Goal: Task Accomplishment & Management: Use online tool/utility

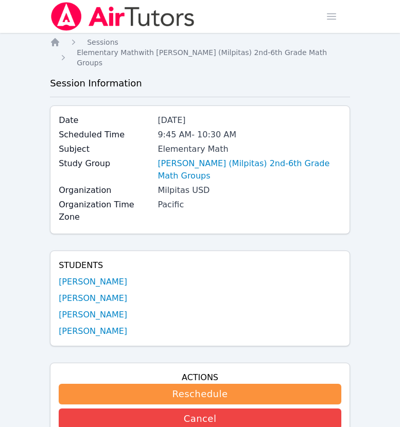
click at [26, 67] on div "Home Sessions Study Groups Students Messages Open user menu Melissa Obichukwu O…" at bounding box center [200, 349] width 400 height 699
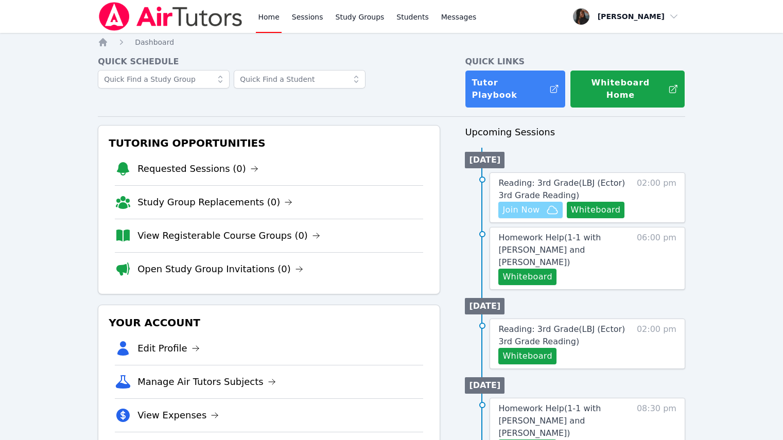
click at [533, 204] on span "Join Now" at bounding box center [520, 210] width 37 height 12
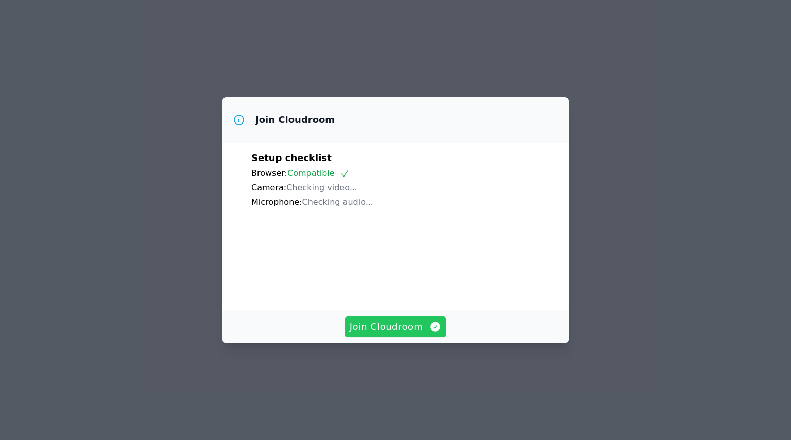
click at [389, 334] on span "Join Cloudroom" at bounding box center [396, 327] width 92 height 14
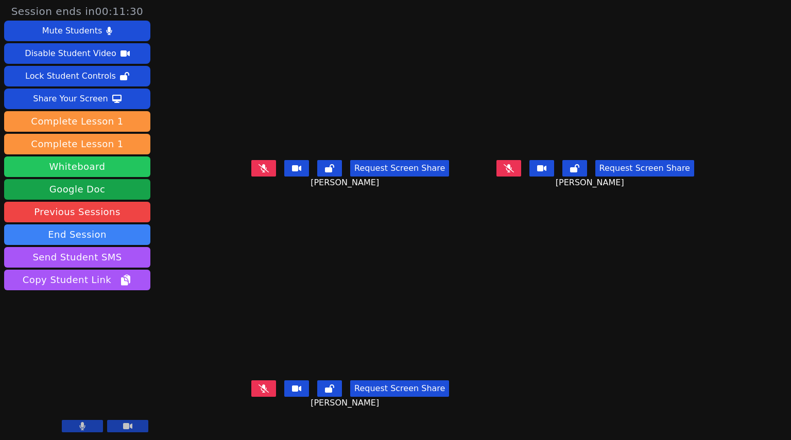
click at [94, 165] on button "Whiteboard" at bounding box center [77, 166] width 146 height 21
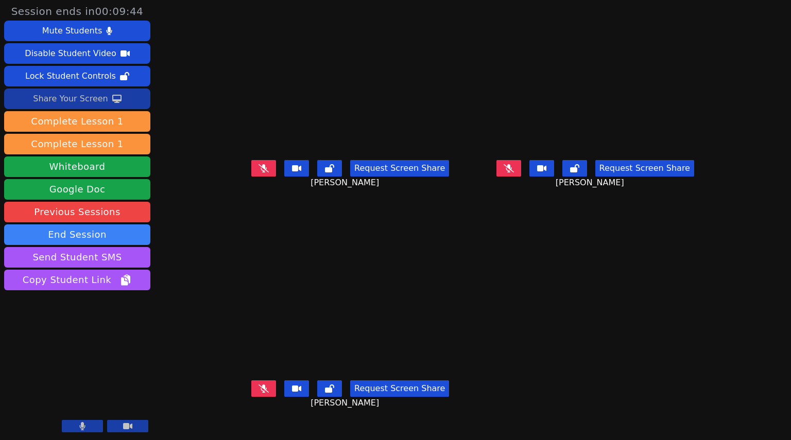
click at [59, 96] on div "Share Your Screen" at bounding box center [70, 99] width 75 height 16
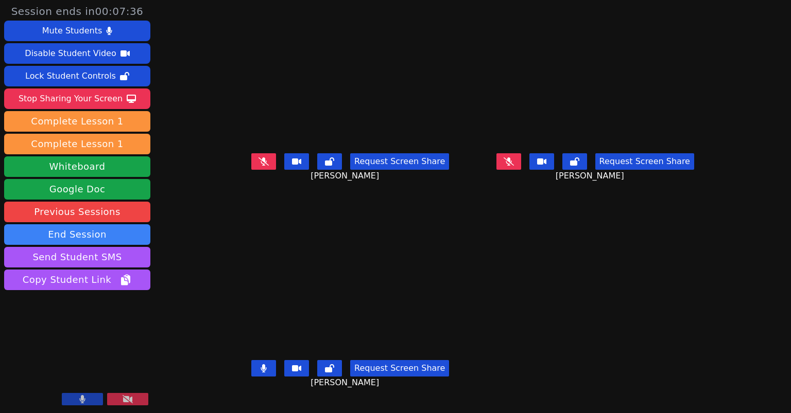
click at [251, 371] on button at bounding box center [263, 368] width 25 height 16
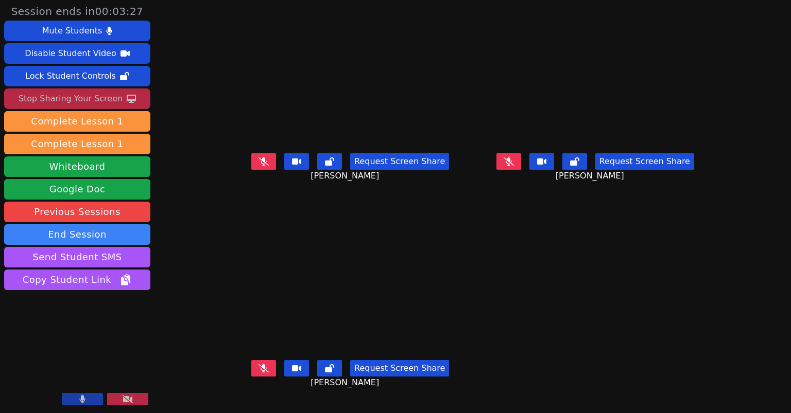
click at [42, 102] on div "Stop Sharing Your Screen" at bounding box center [71, 99] width 104 height 16
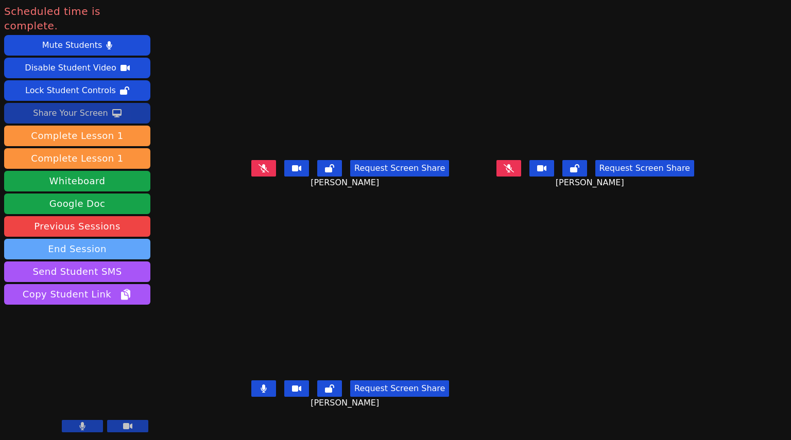
click at [95, 239] on button "End Session" at bounding box center [77, 249] width 146 height 21
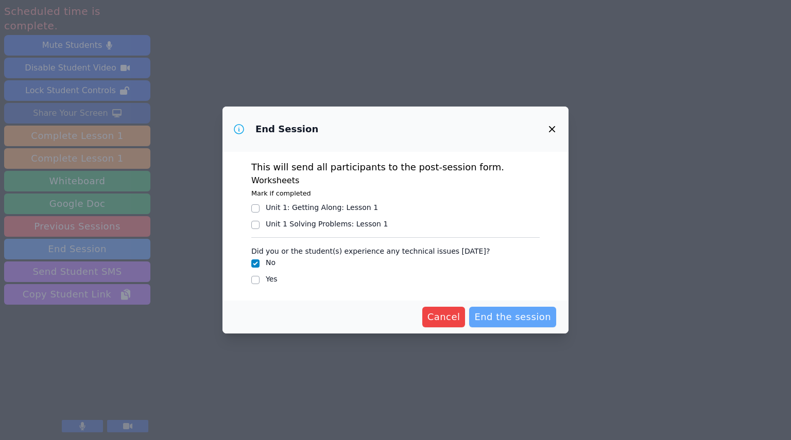
click at [500, 316] on span "End the session" at bounding box center [512, 317] width 77 height 14
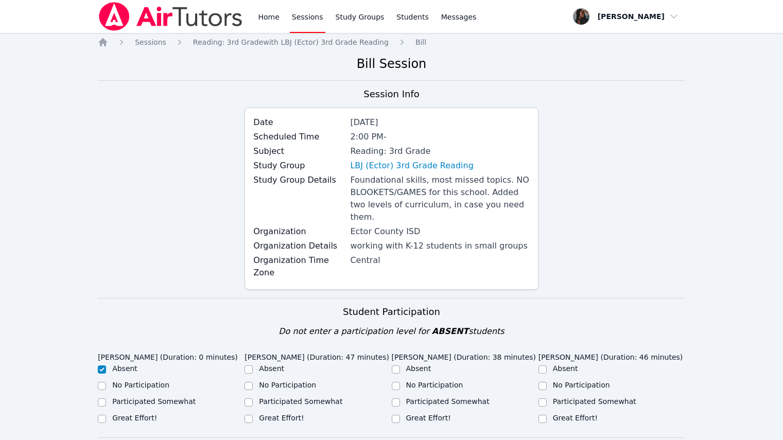
click at [248, 413] on div at bounding box center [249, 419] width 8 height 12
click at [251, 415] on input "Great Effort!" at bounding box center [249, 419] width 8 height 8
checkbox input "true"
click at [398, 415] on input "Great Effort!" at bounding box center [396, 419] width 8 height 8
checkbox input "true"
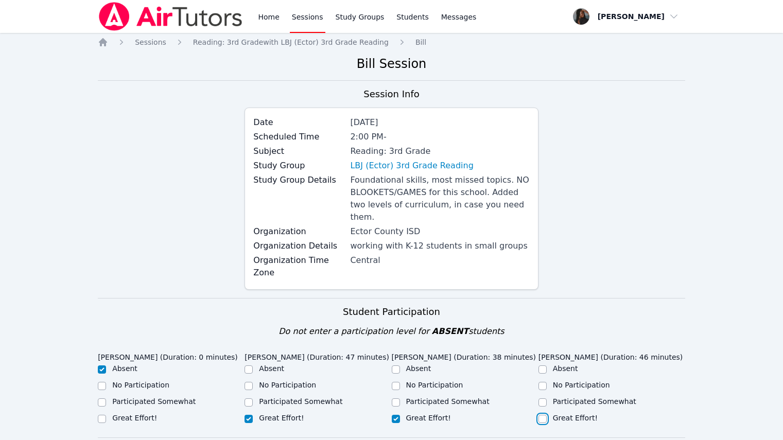
click at [544, 415] on input "Great Effort!" at bounding box center [542, 419] width 8 height 8
checkbox input "true"
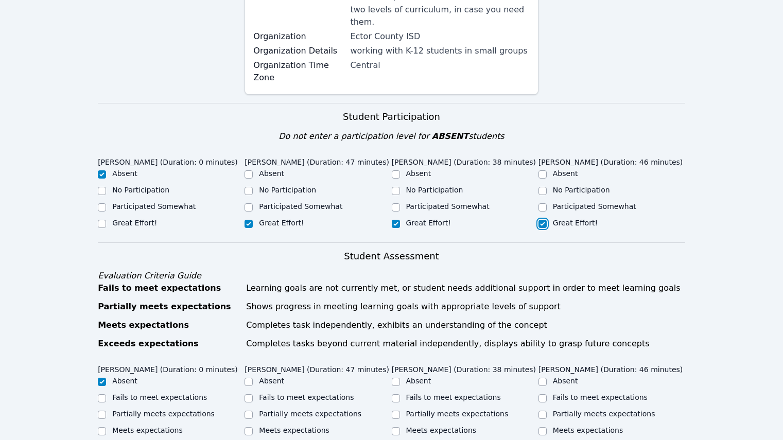
scroll to position [206, 0]
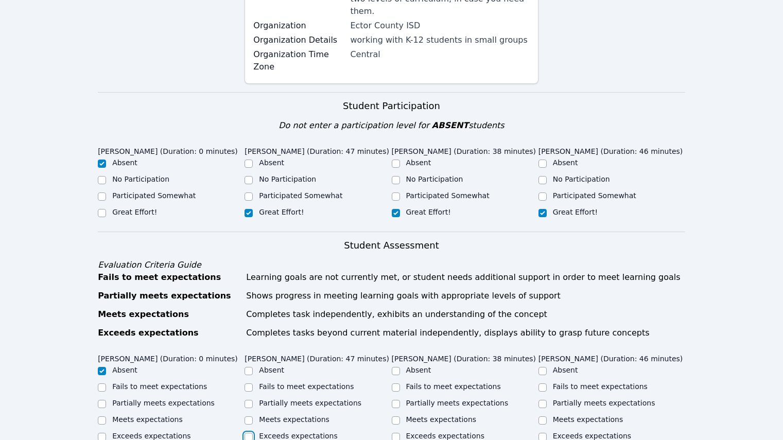
click at [250, 433] on input "Exceeds expectations" at bounding box center [249, 437] width 8 height 8
checkbox input "true"
click at [396, 433] on input "Exceeds expectations" at bounding box center [396, 437] width 8 height 8
checkbox input "true"
click at [542, 433] on input "Exceeds expectations" at bounding box center [542, 437] width 8 height 8
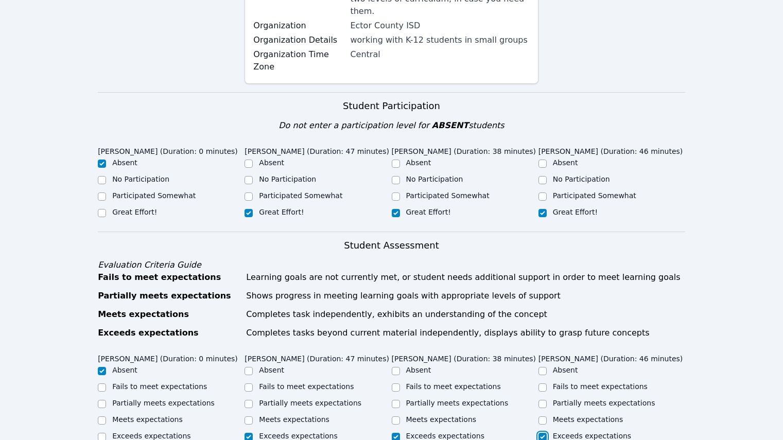
checkbox input "true"
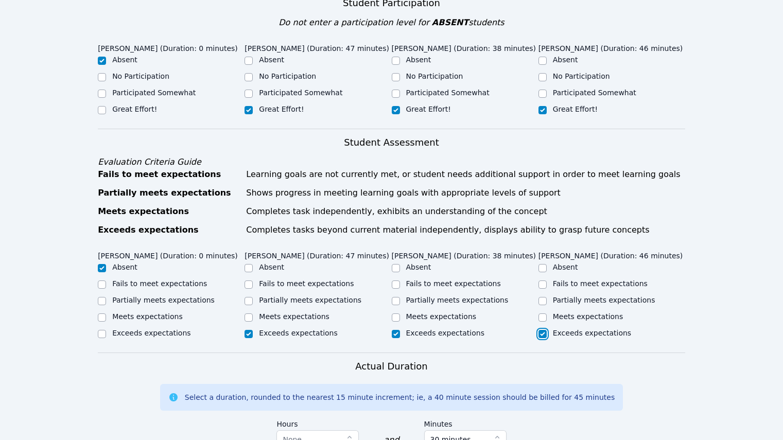
scroll to position [515, 0]
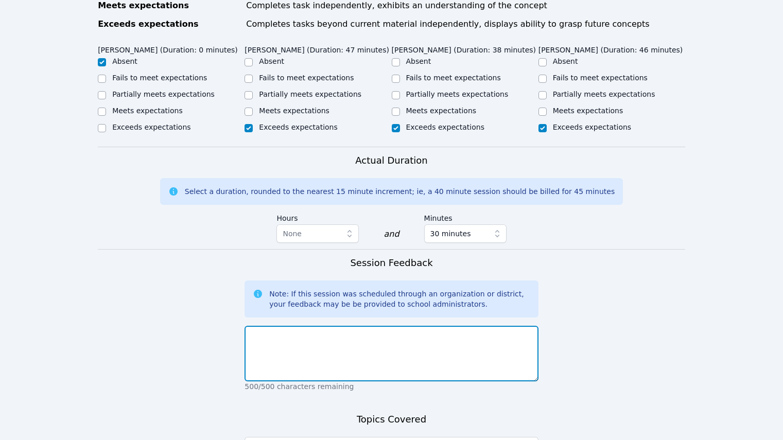
click at [354, 336] on textarea at bounding box center [391, 354] width 293 height 56
type textarea "great job"
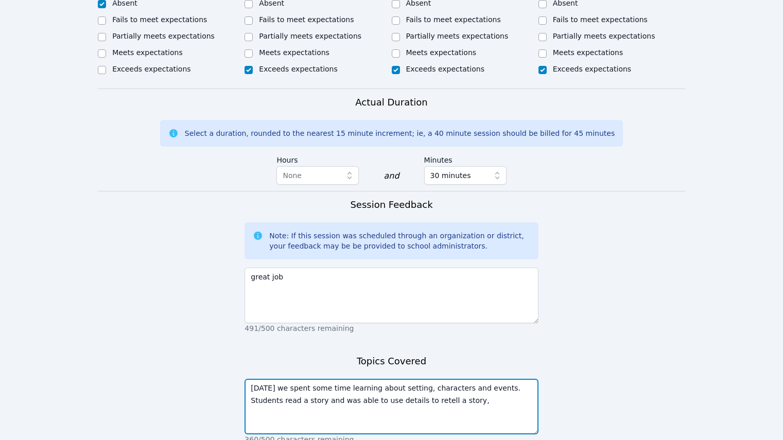
scroll to position [638, 0]
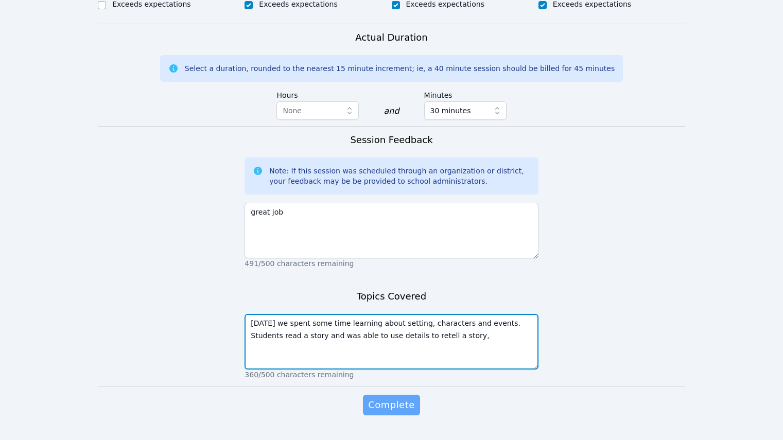
type textarea "Today we spent some time learning about setting, characters and events. Student…"
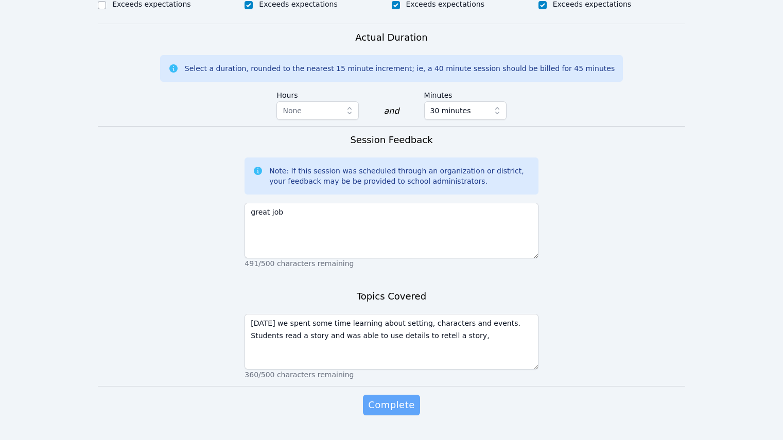
drag, startPoint x: 386, startPoint y: 388, endPoint x: 387, endPoint y: 379, distance: 8.8
click at [387, 395] on button "Complete" at bounding box center [391, 405] width 57 height 21
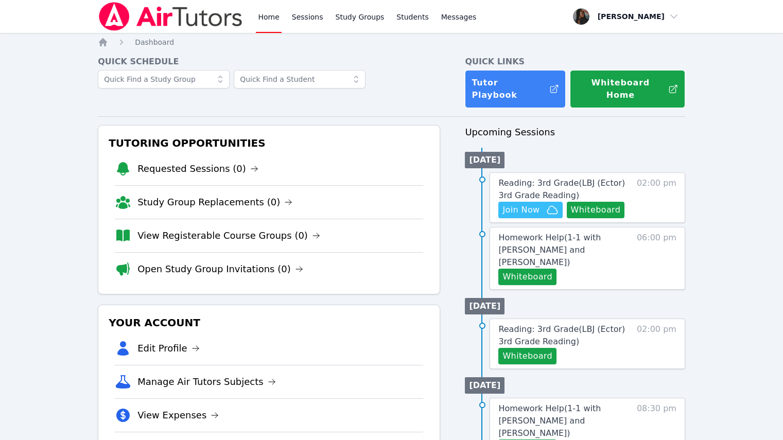
scroll to position [58, 0]
click at [563, 177] on link "Reading: 3rd Grade ( LBJ (Ector) 3rd Grade Reading )" at bounding box center [564, 189] width 133 height 25
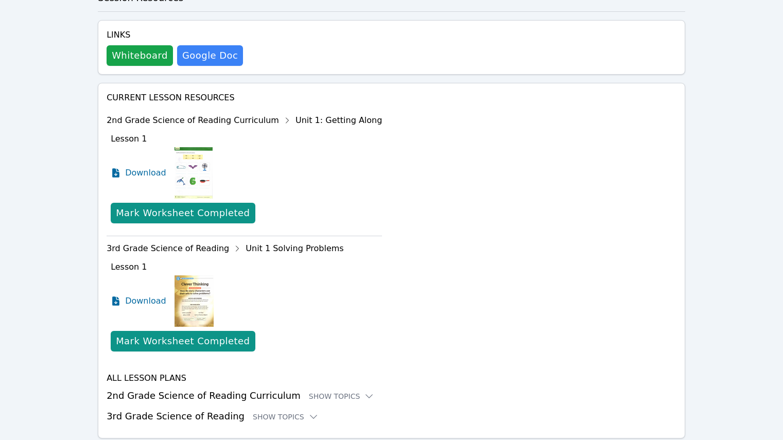
scroll to position [383, 0]
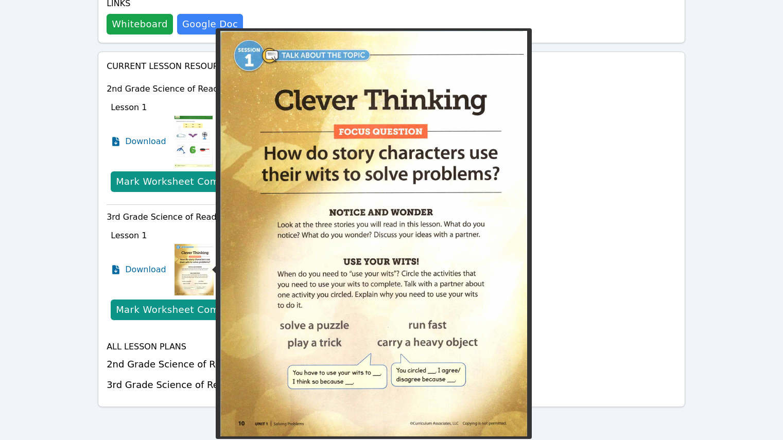
click at [196, 260] on img at bounding box center [193, 269] width 39 height 51
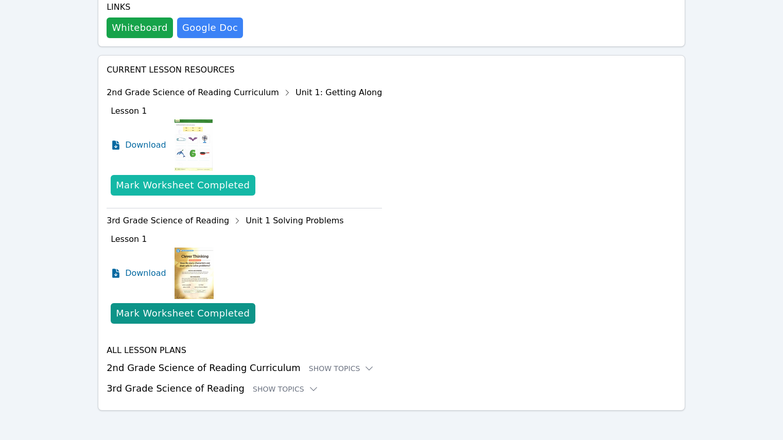
scroll to position [383, 0]
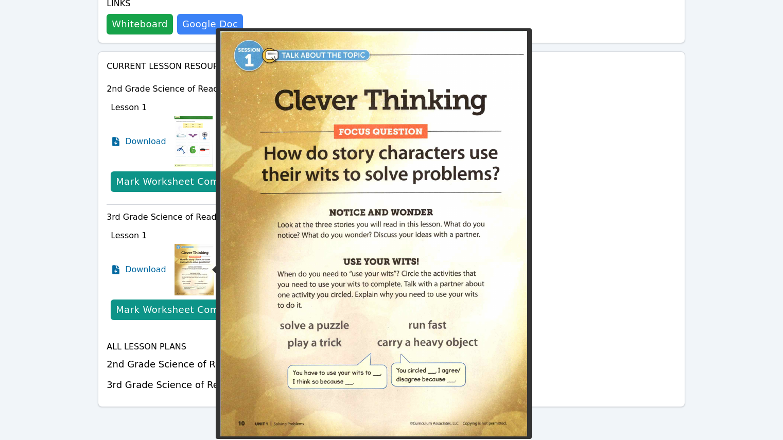
click at [203, 286] on img at bounding box center [193, 269] width 39 height 51
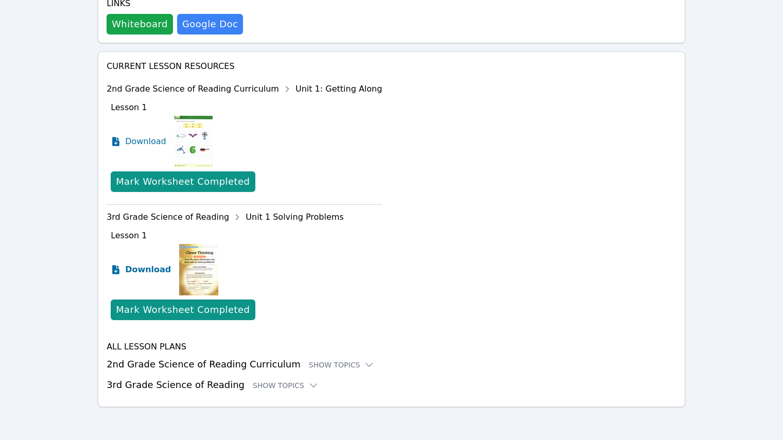
click at [142, 271] on span "Download" at bounding box center [148, 270] width 46 height 12
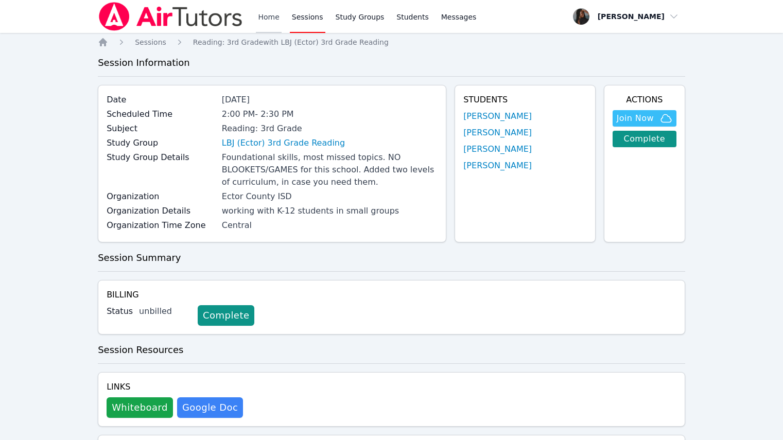
click at [275, 24] on link "Home" at bounding box center [268, 16] width 25 height 33
